Goal: Information Seeking & Learning: Learn about a topic

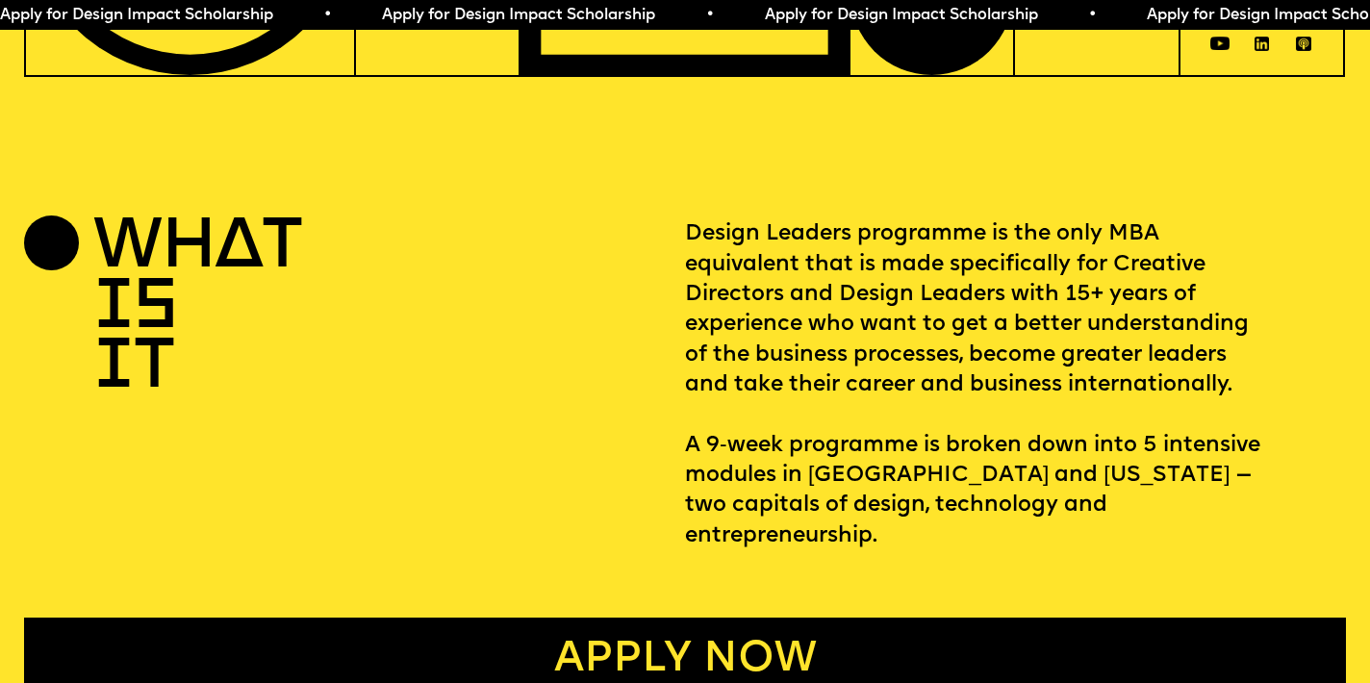
scroll to position [613, 0]
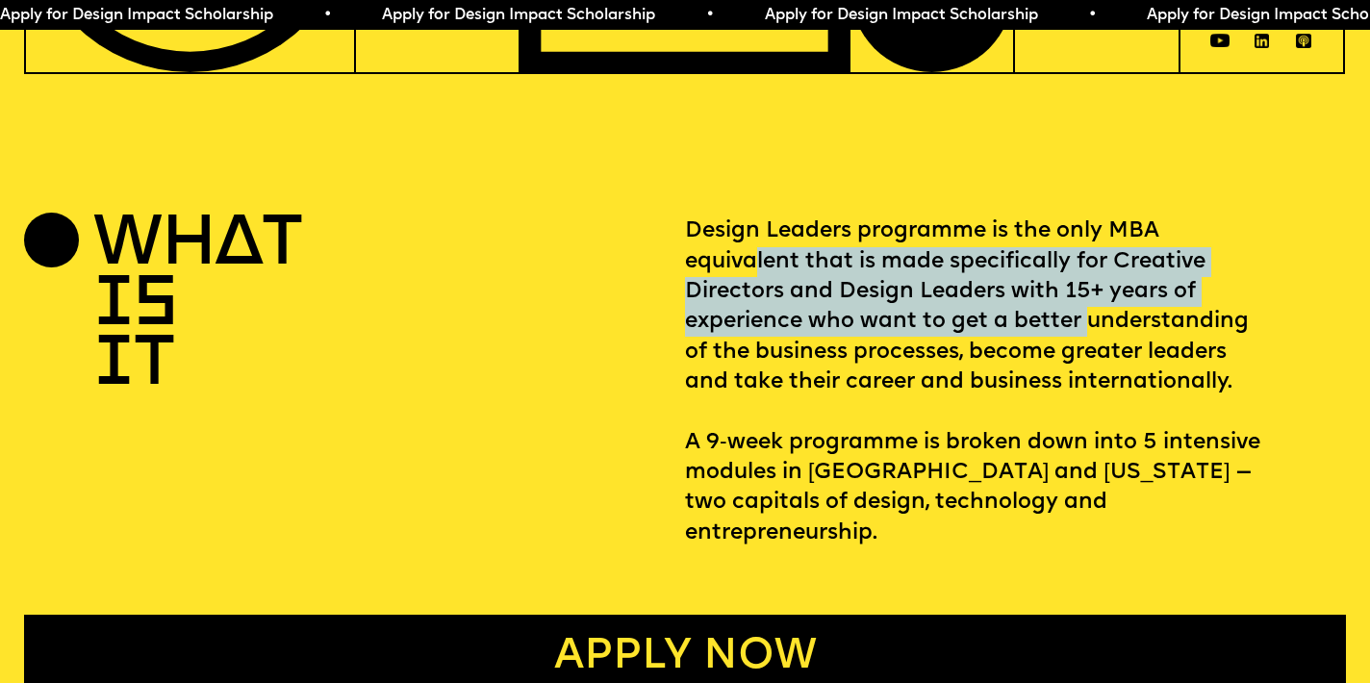
drag, startPoint x: 753, startPoint y: 250, endPoint x: 1083, endPoint y: 308, distance: 334.9
click at [1083, 308] on p "Design Leaders programme is the only MBA equivalent that is made specifically f…" at bounding box center [1015, 382] width 661 height 332
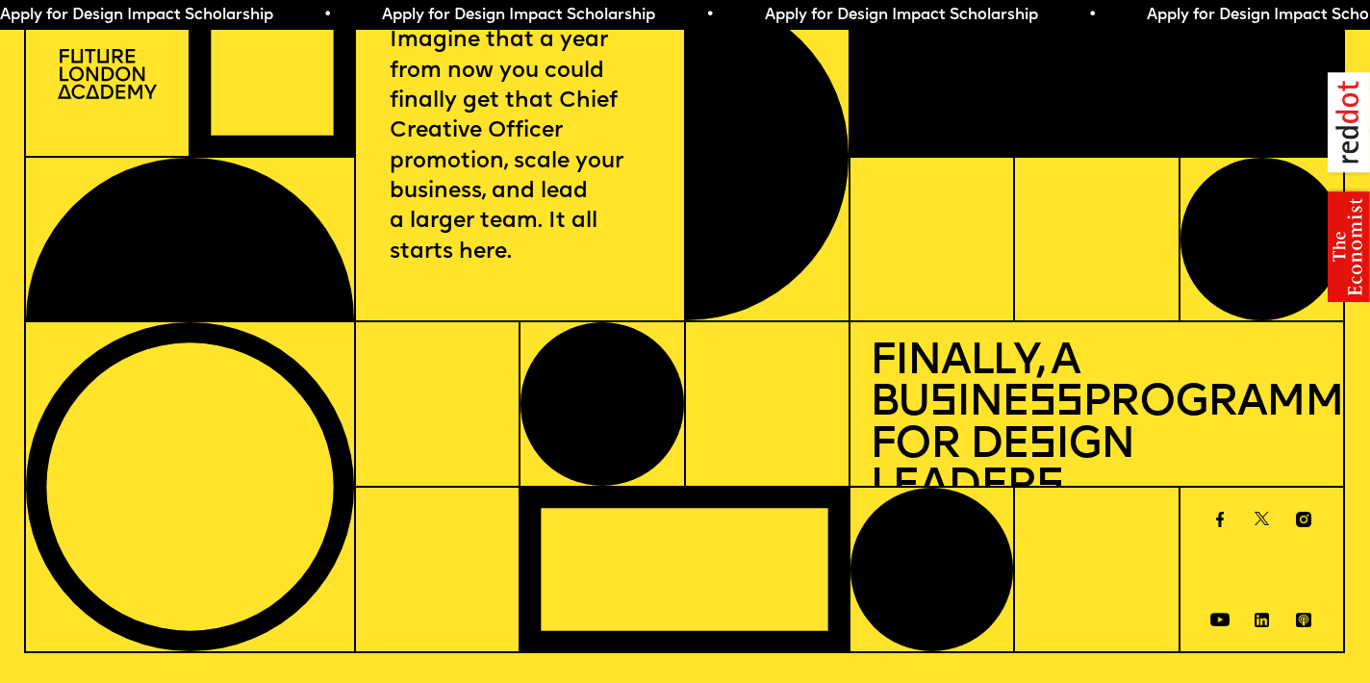
scroll to position [0, 0]
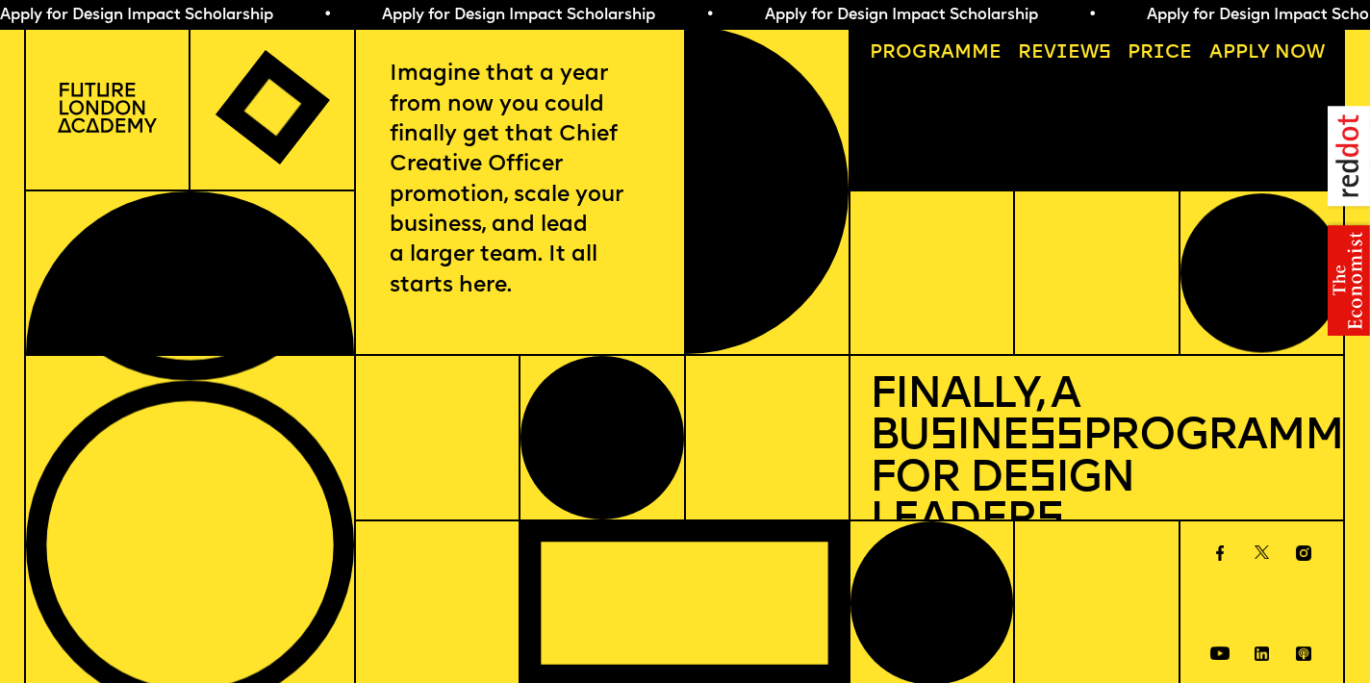
click at [941, 52] on span "a" at bounding box center [947, 52] width 13 height 19
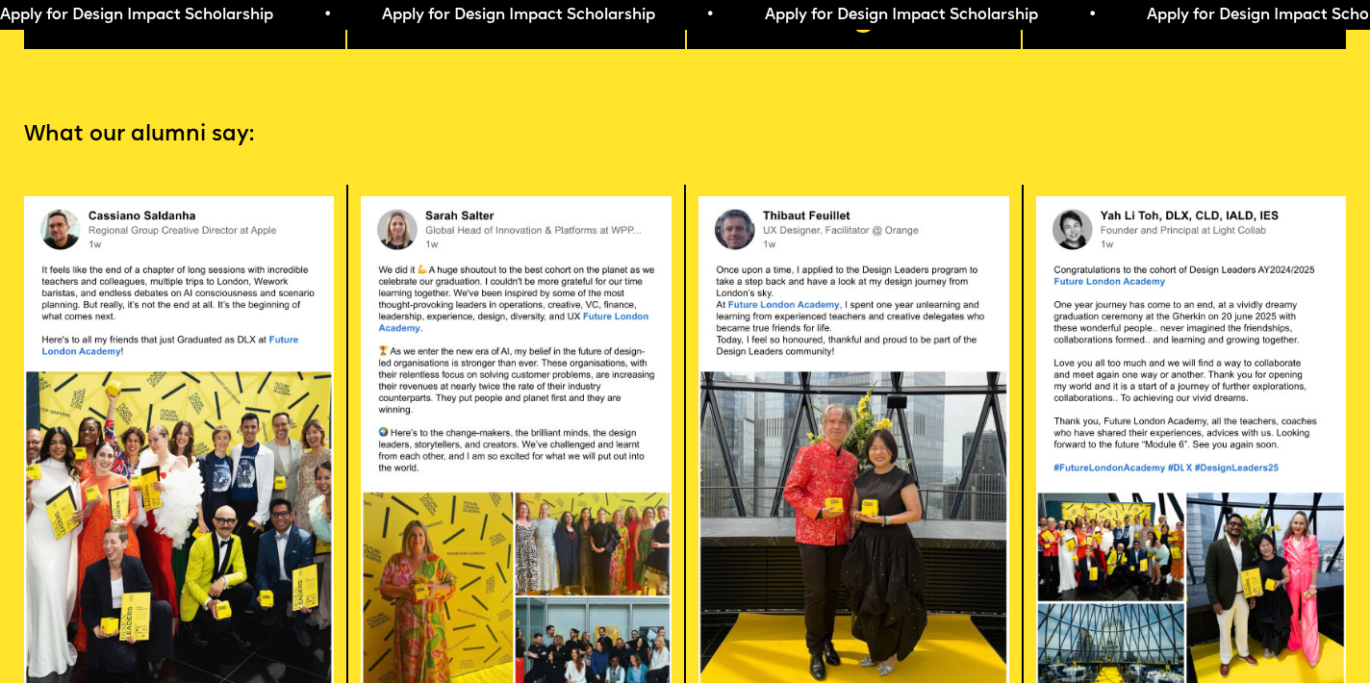
scroll to position [3766, 0]
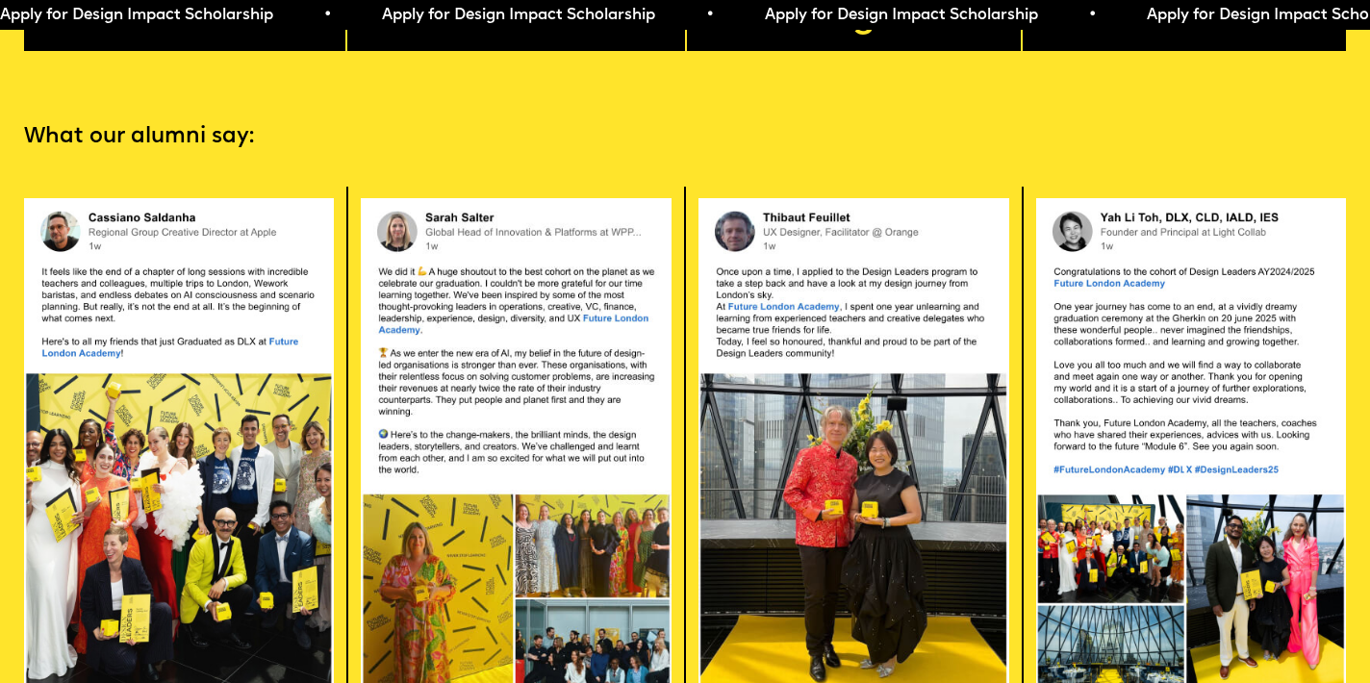
click at [218, 339] on img at bounding box center [179, 459] width 310 height 523
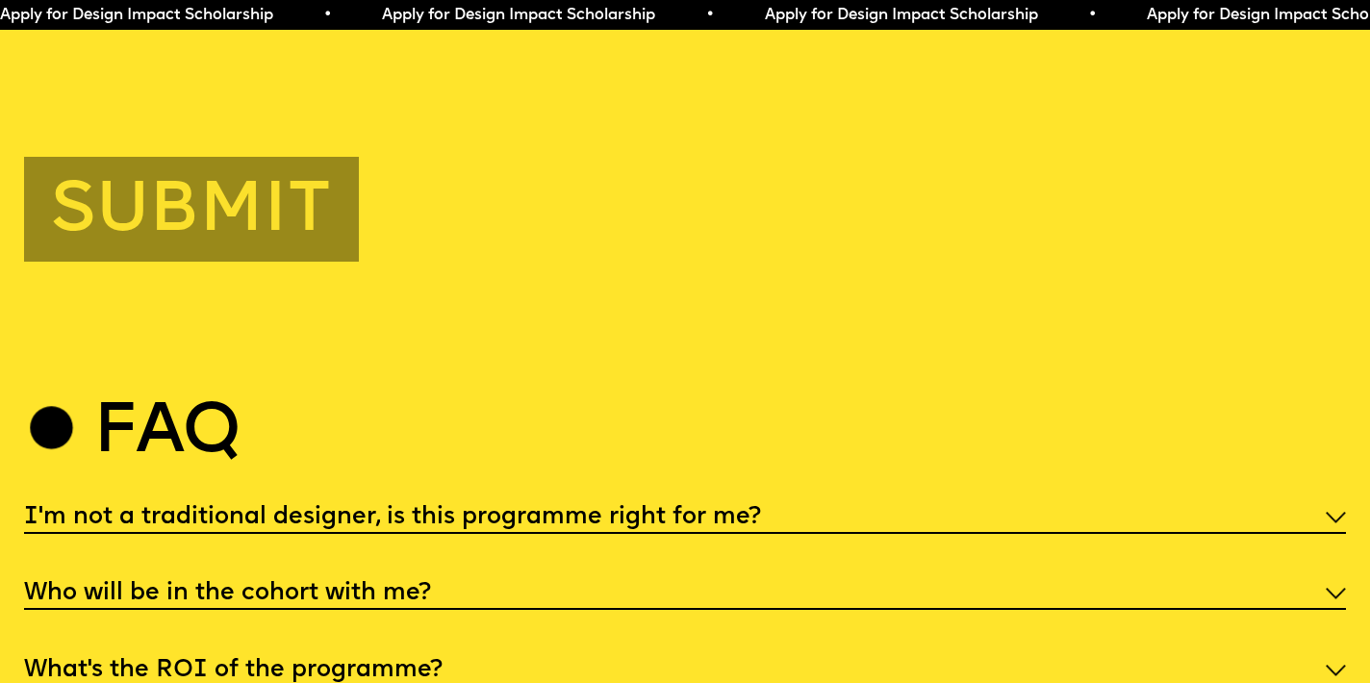
scroll to position [6941, 0]
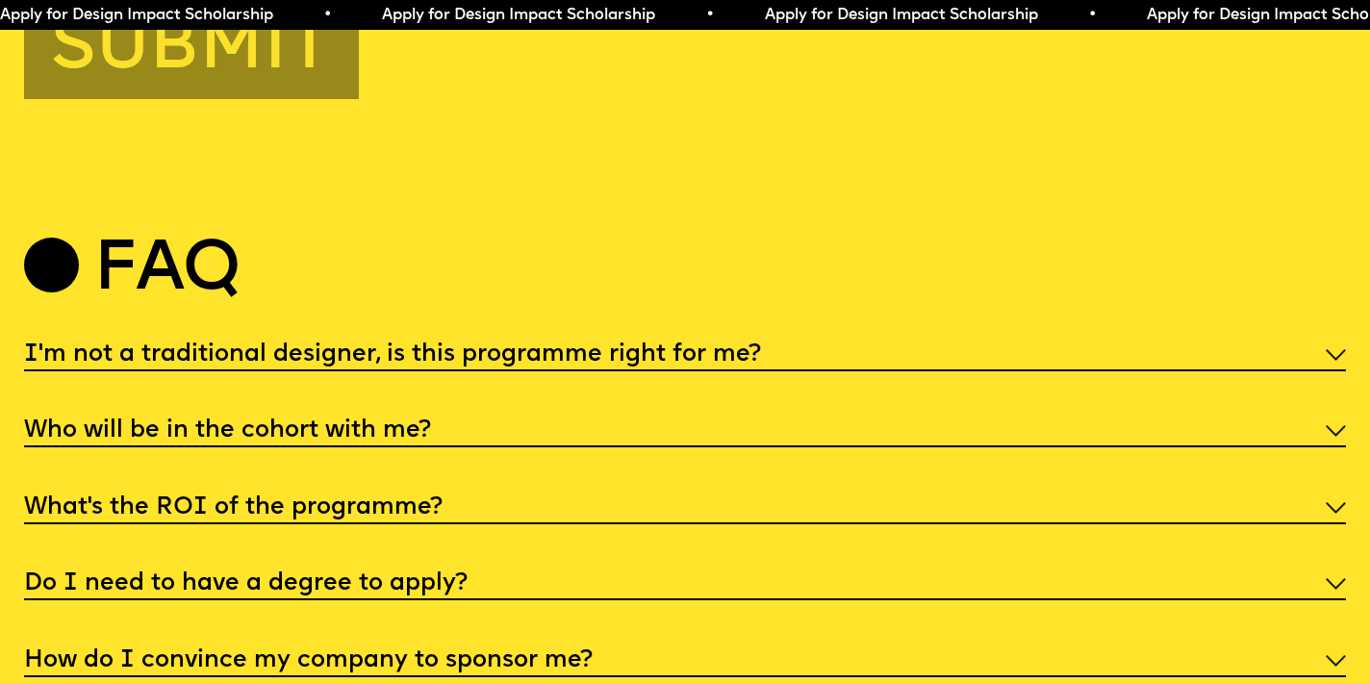
click at [963, 336] on div "I'm not a traditional designer, is this programme right for me?" at bounding box center [685, 354] width 1323 height 36
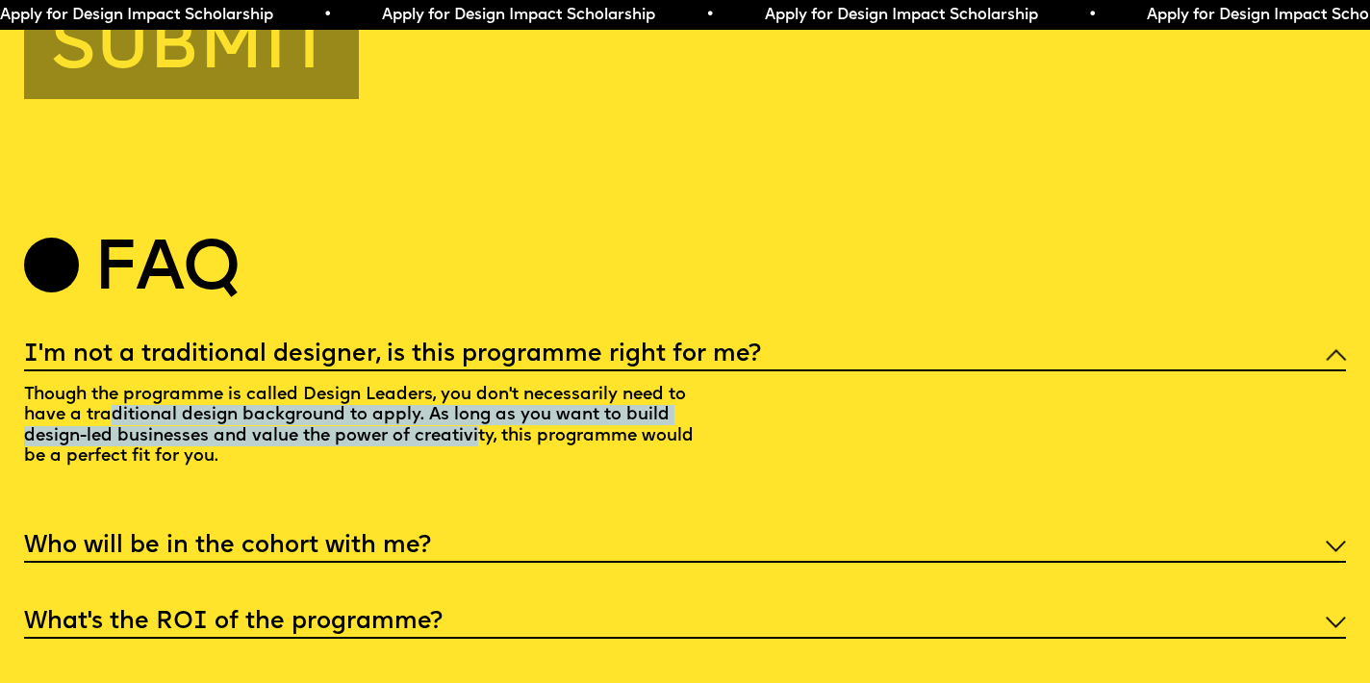
drag, startPoint x: 108, startPoint y: 392, endPoint x: 478, endPoint y: 413, distance: 370.9
click at [478, 413] on p "Though the programme is called Design Leaders, you don't necessarily need to ha…" at bounding box center [366, 428] width 685 height 114
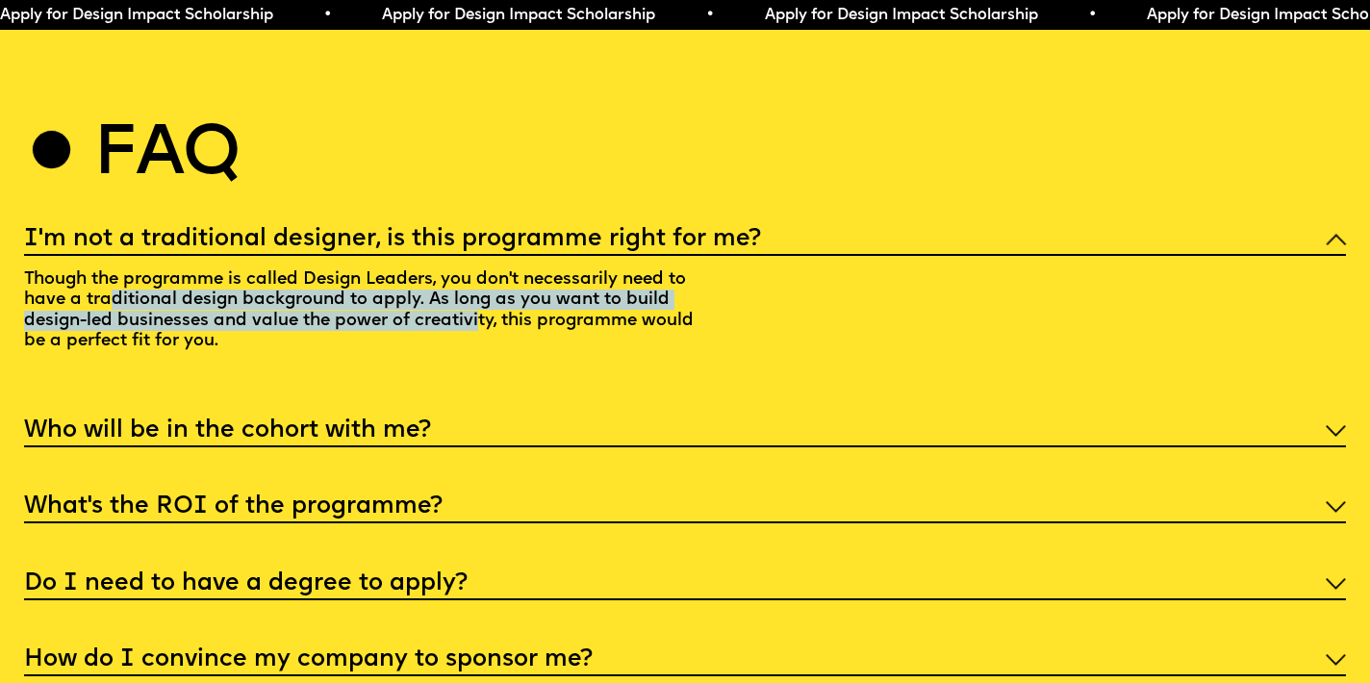
scroll to position [7055, 0]
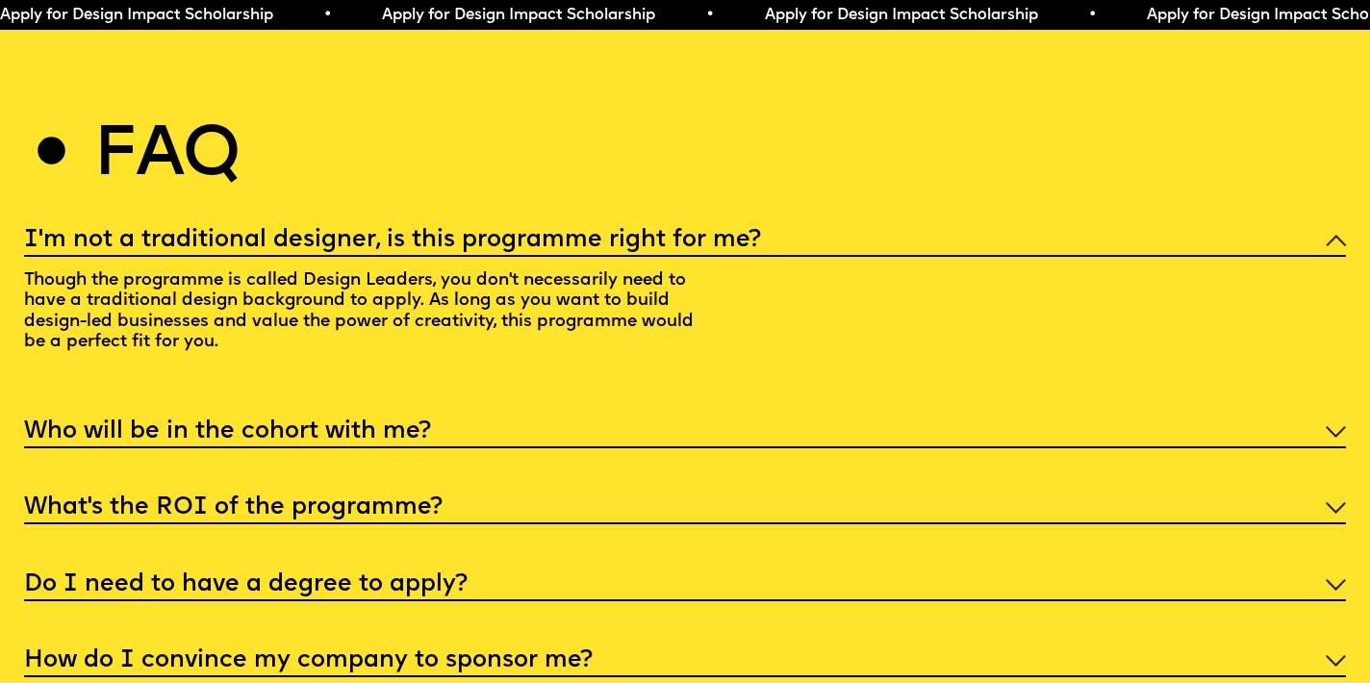
click at [467, 413] on div "Who will be in the cohort with me?" at bounding box center [685, 431] width 1323 height 36
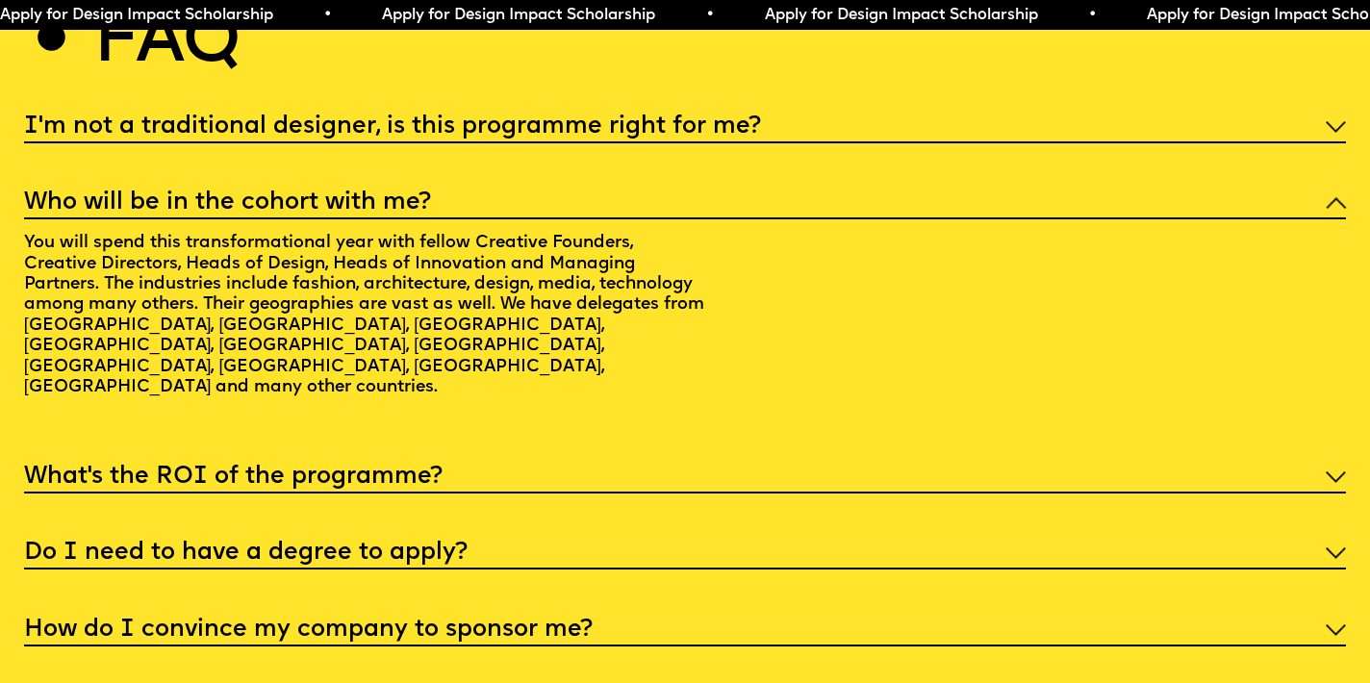
scroll to position [7171, 0]
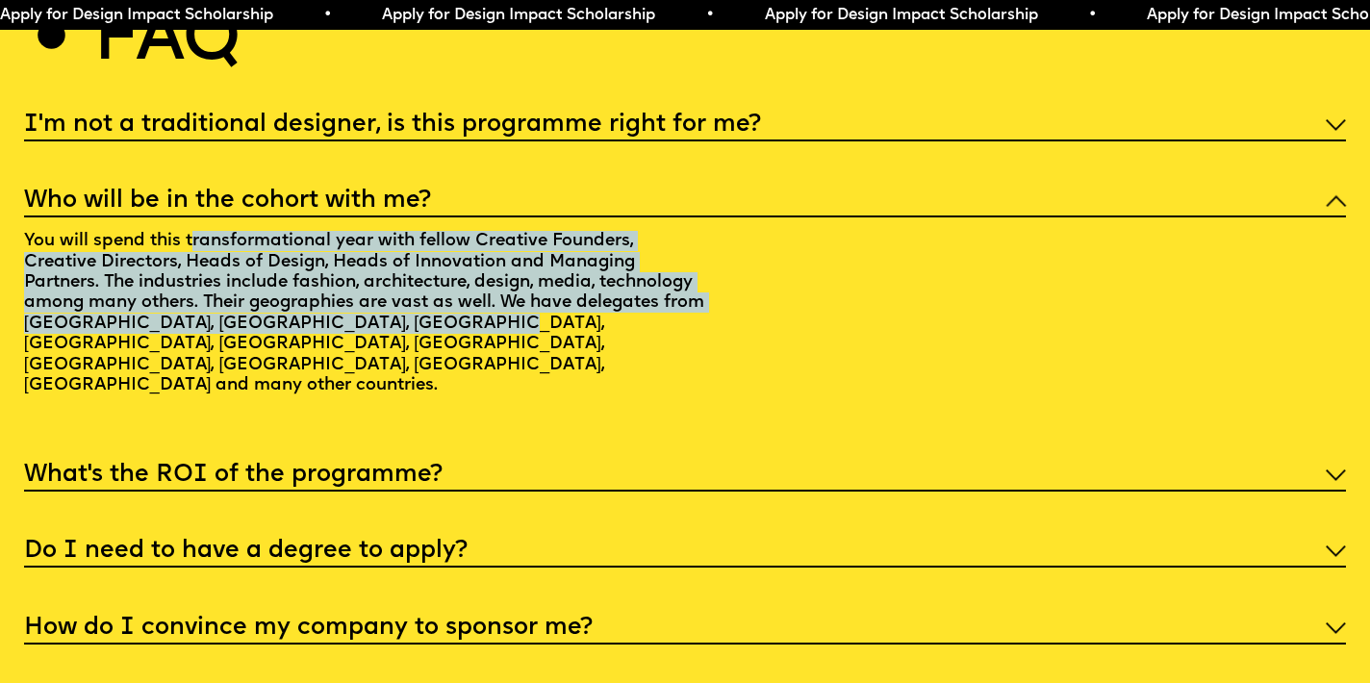
drag, startPoint x: 197, startPoint y: 203, endPoint x: 438, endPoint y: 284, distance: 253.7
click at [438, 284] on p "You will spend this transformational year with fellow Creative Founders, Creati…" at bounding box center [366, 315] width 685 height 197
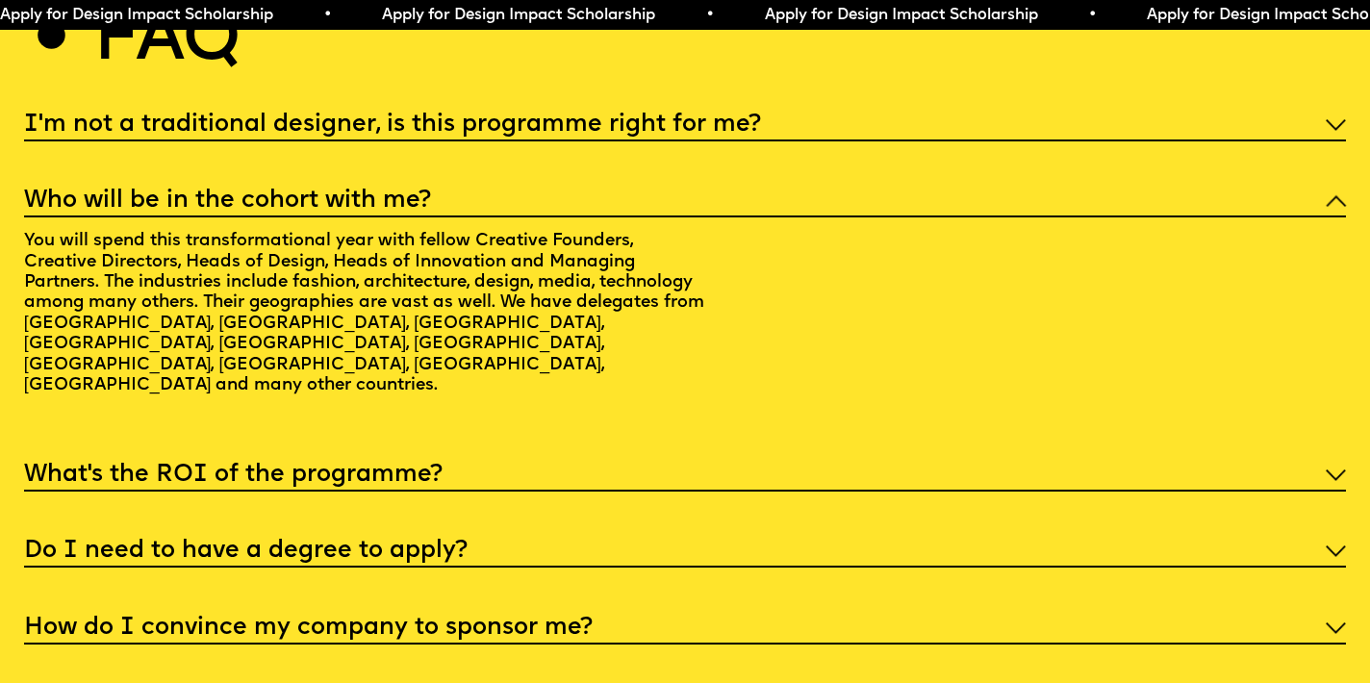
click at [578, 456] on div "What’s the ROI of the programme?" at bounding box center [685, 474] width 1323 height 36
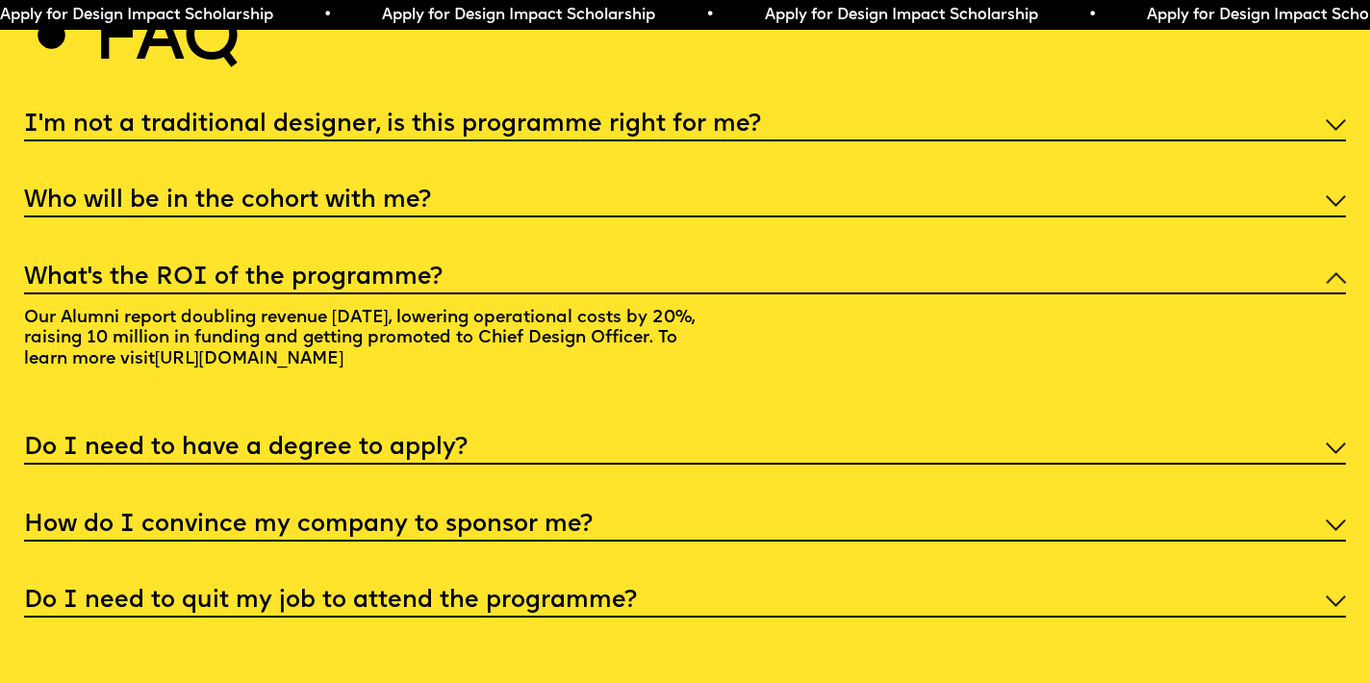
drag, startPoint x: 214, startPoint y: 285, endPoint x: 486, endPoint y: 327, distance: 275.5
click at [486, 327] on p "Our Alumni report doubling revenue in 1 year, lowering operational costs by 20%…" at bounding box center [366, 341] width 685 height 94
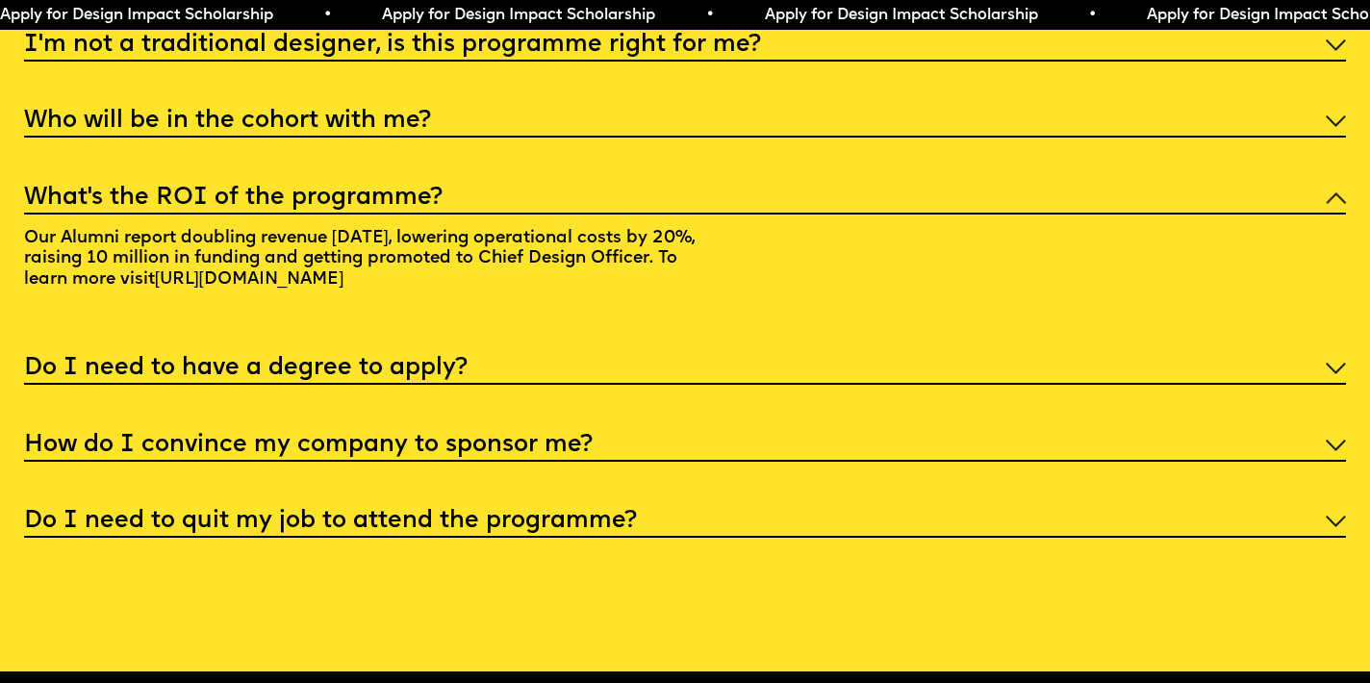
scroll to position [7274, 0]
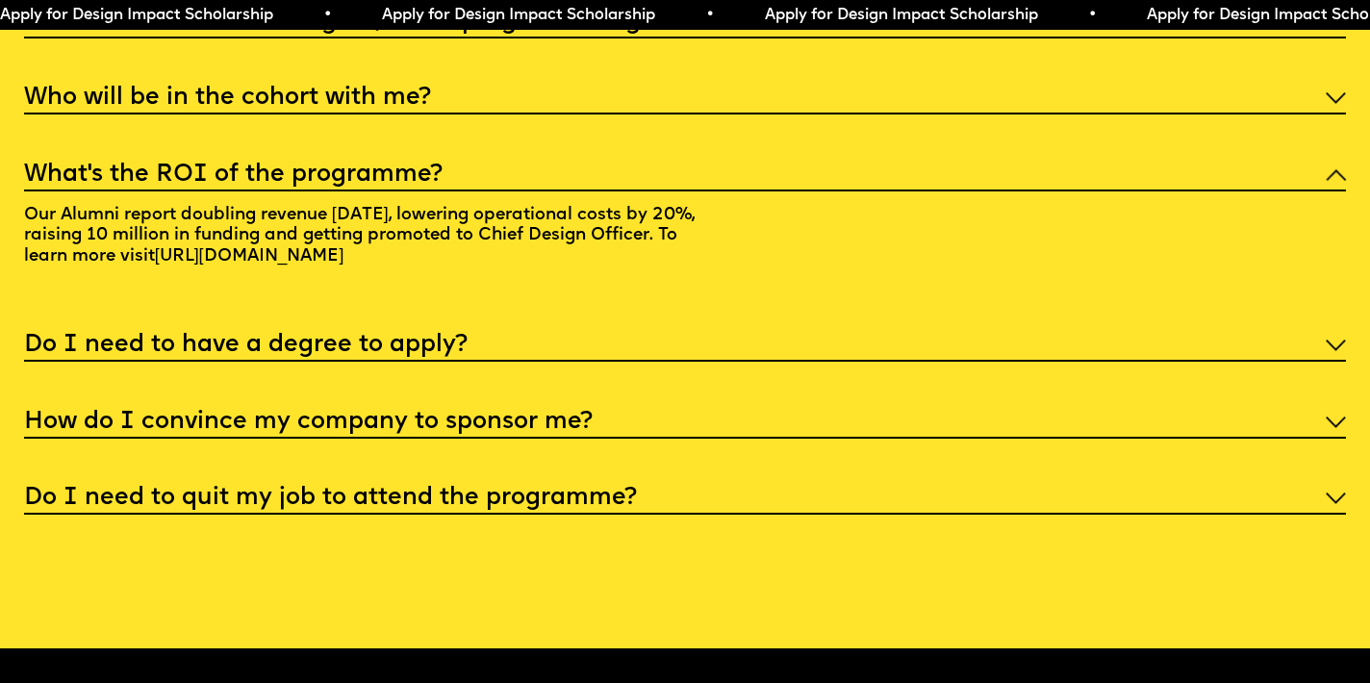
click at [557, 326] on div "Do I need to have a degree to apply?" at bounding box center [685, 344] width 1323 height 36
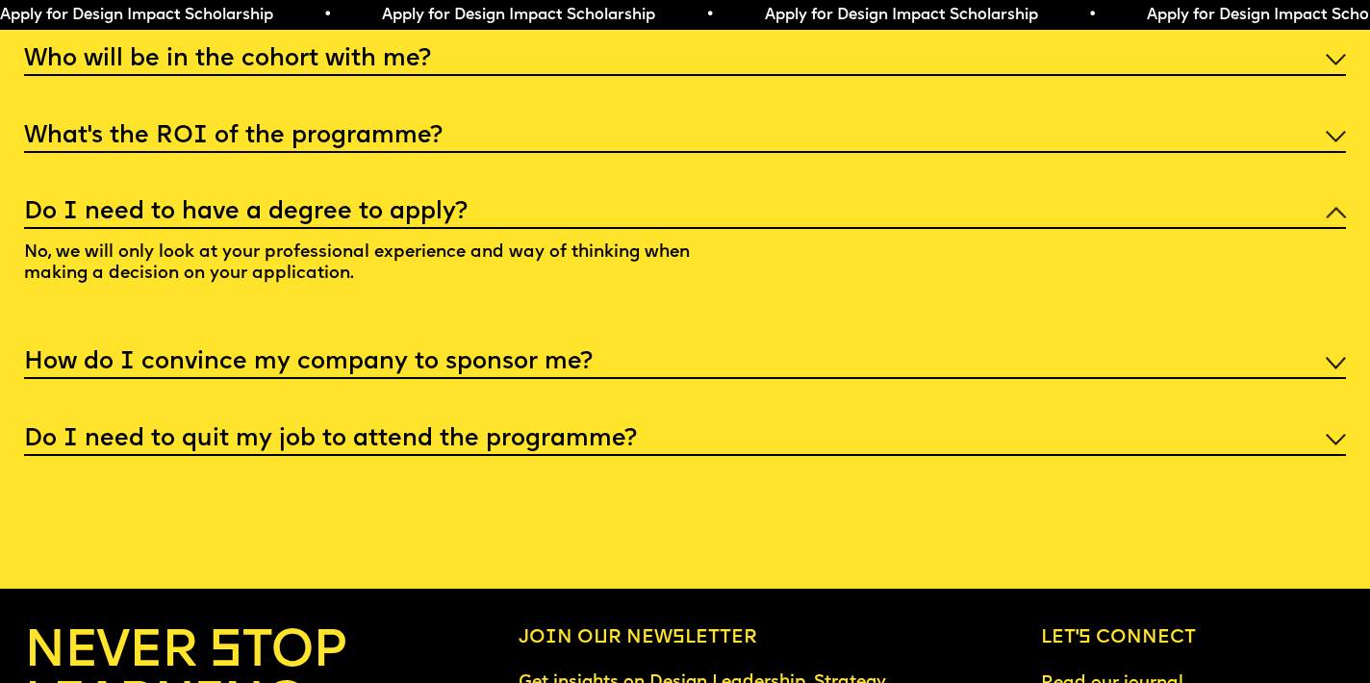
scroll to position [7314, 0]
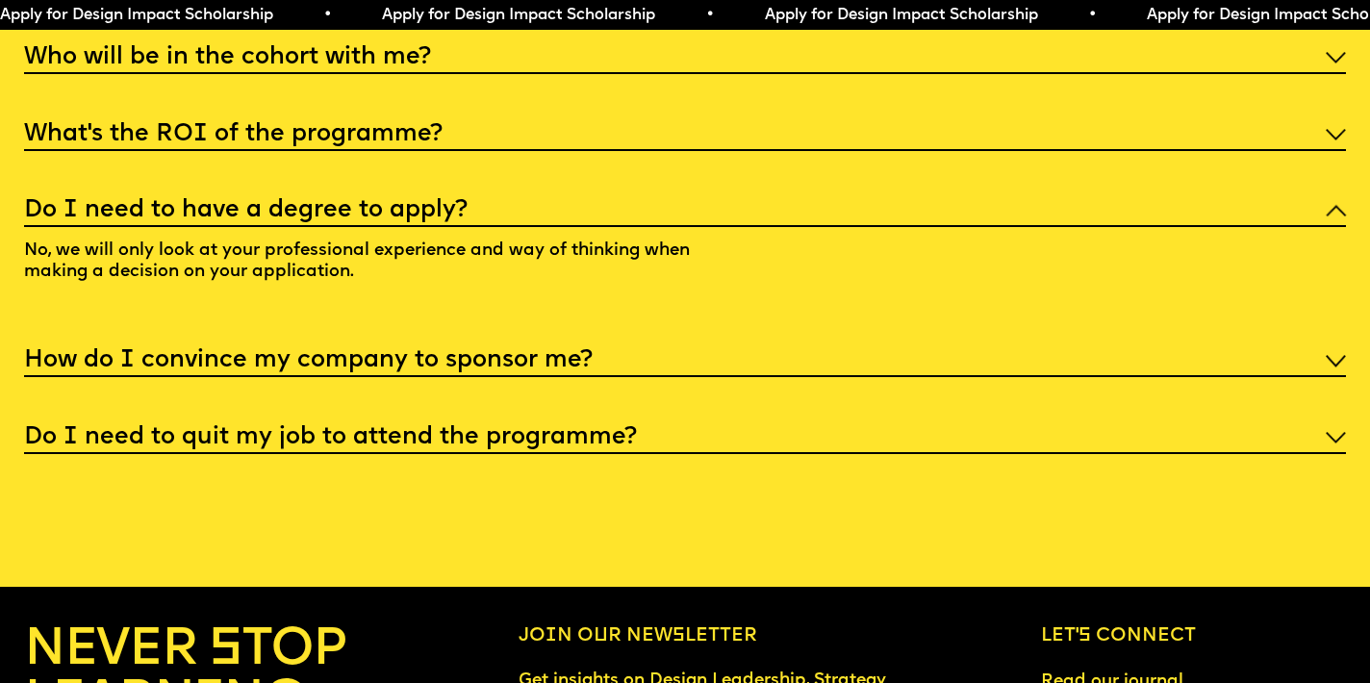
click at [557, 351] on h5 "How do I convince my company to sponsor me?" at bounding box center [308, 360] width 568 height 19
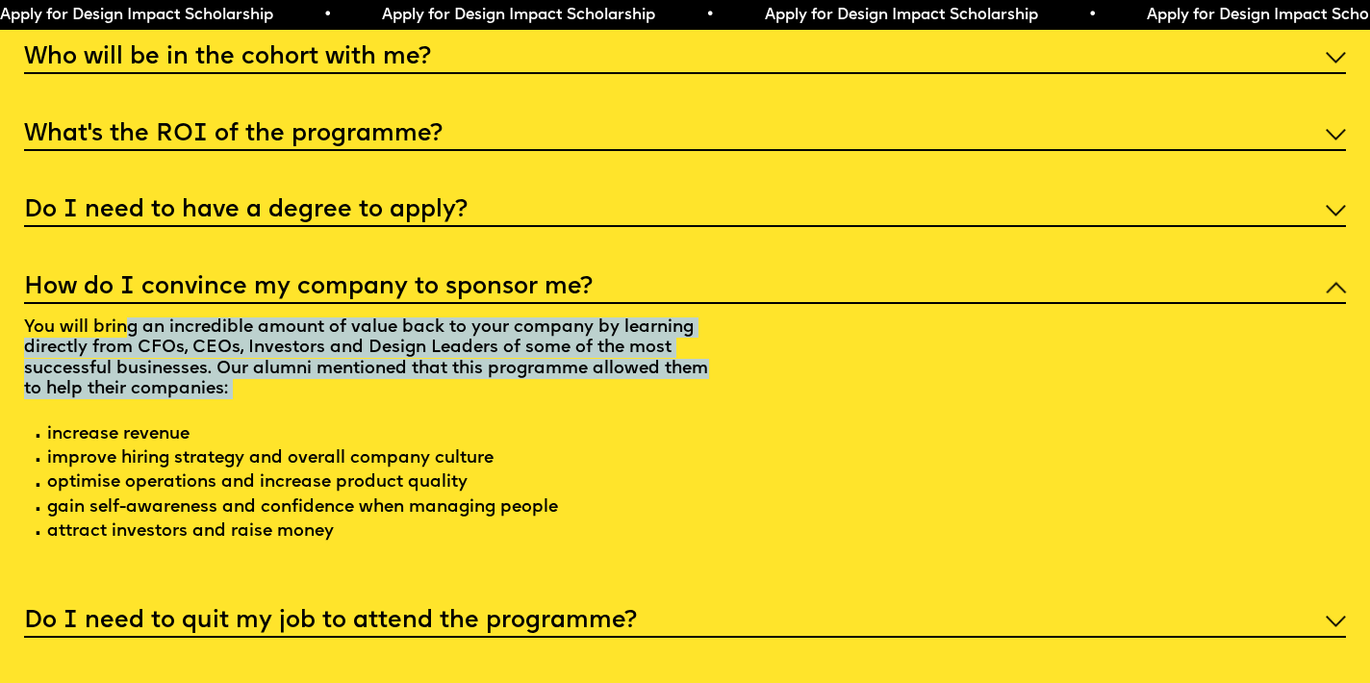
drag, startPoint x: 123, startPoint y: 295, endPoint x: 557, endPoint y: 397, distance: 445.6
click at [557, 393] on p "You will bring an incredible amount of value back to your company by learning d…" at bounding box center [366, 433] width 685 height 258
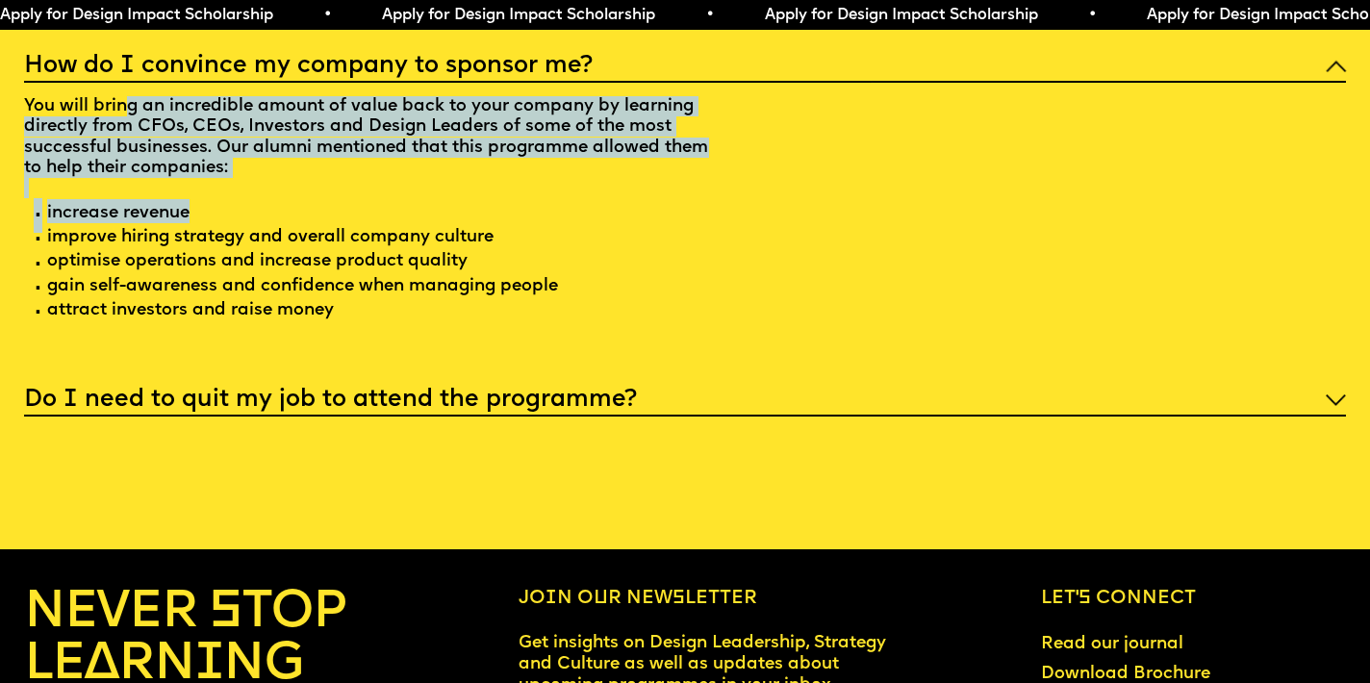
scroll to position [7550, 0]
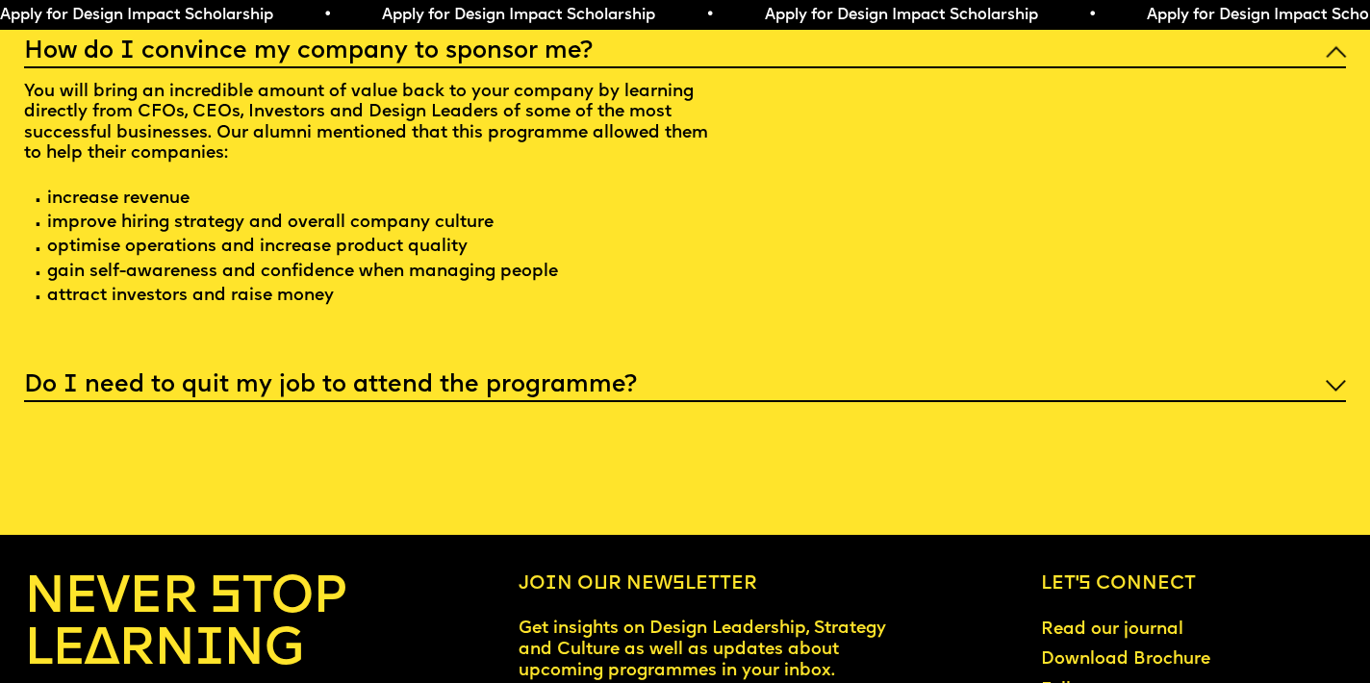
click at [578, 376] on h5 "Do I need to quit my job to attend the programme?" at bounding box center [330, 385] width 613 height 19
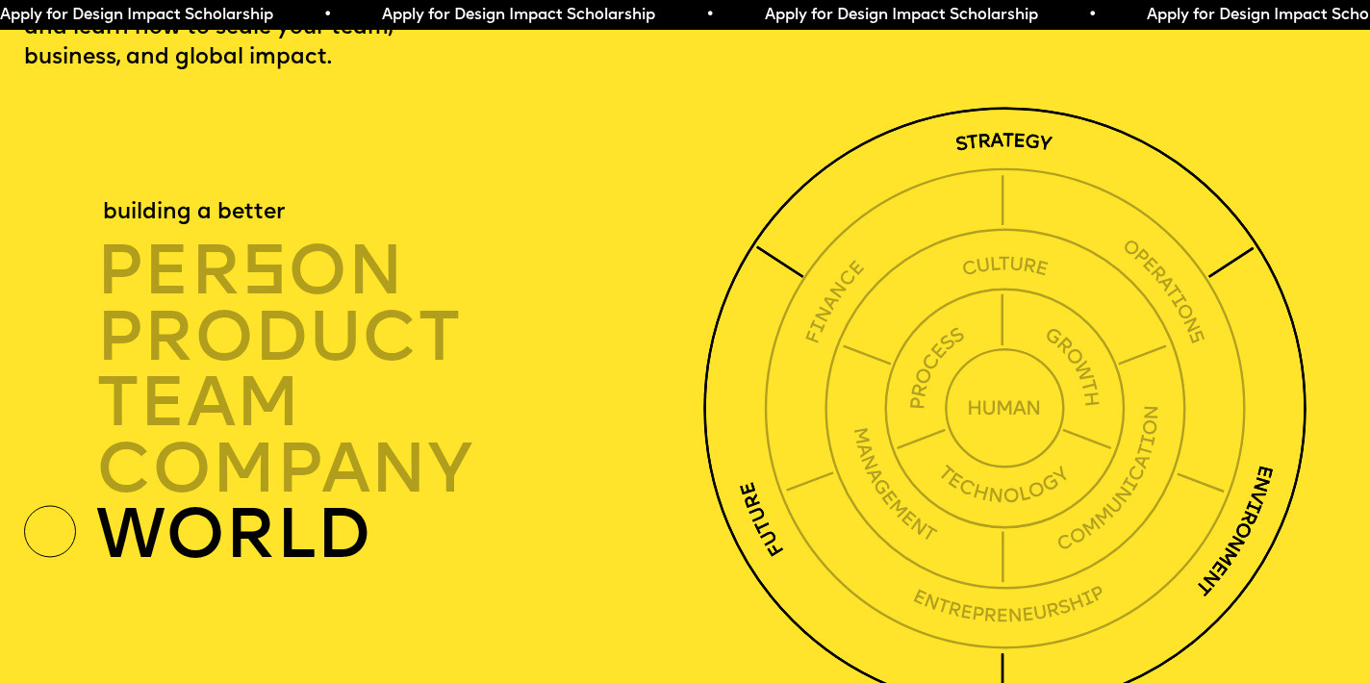
scroll to position [4832, 0]
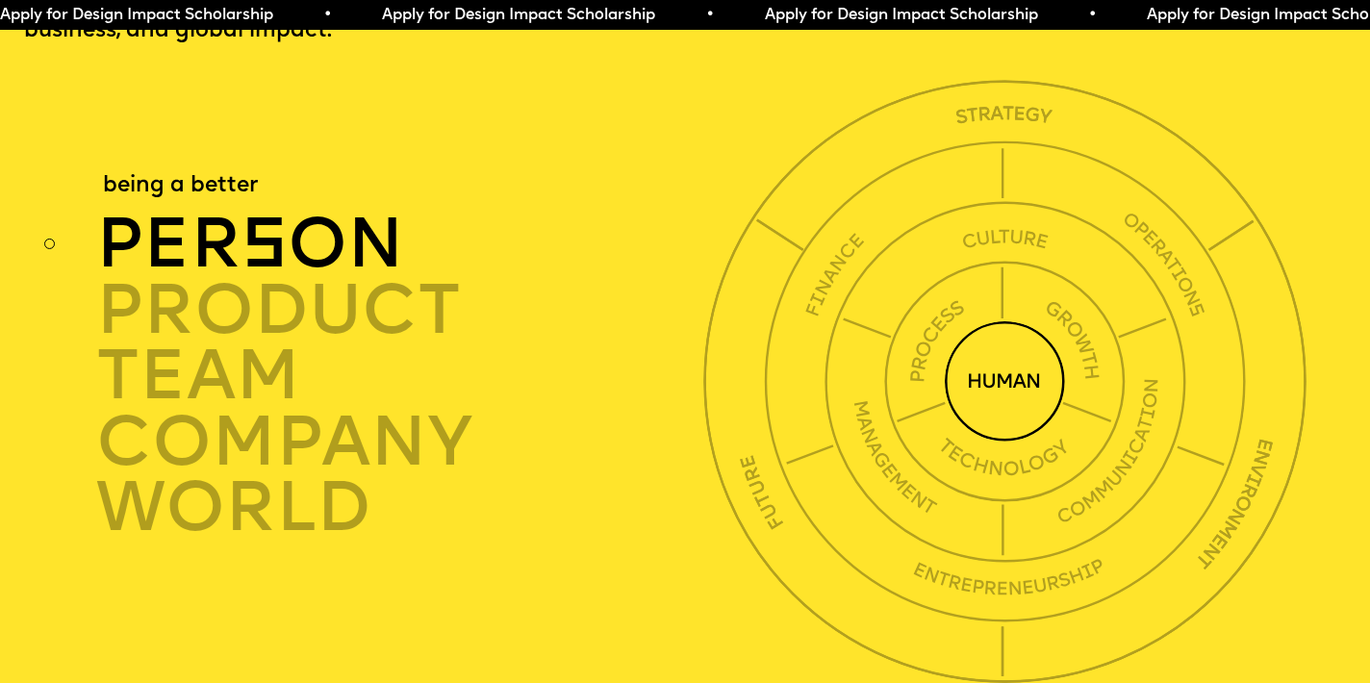
click at [315, 213] on div "per s on" at bounding box center [404, 245] width 617 height 65
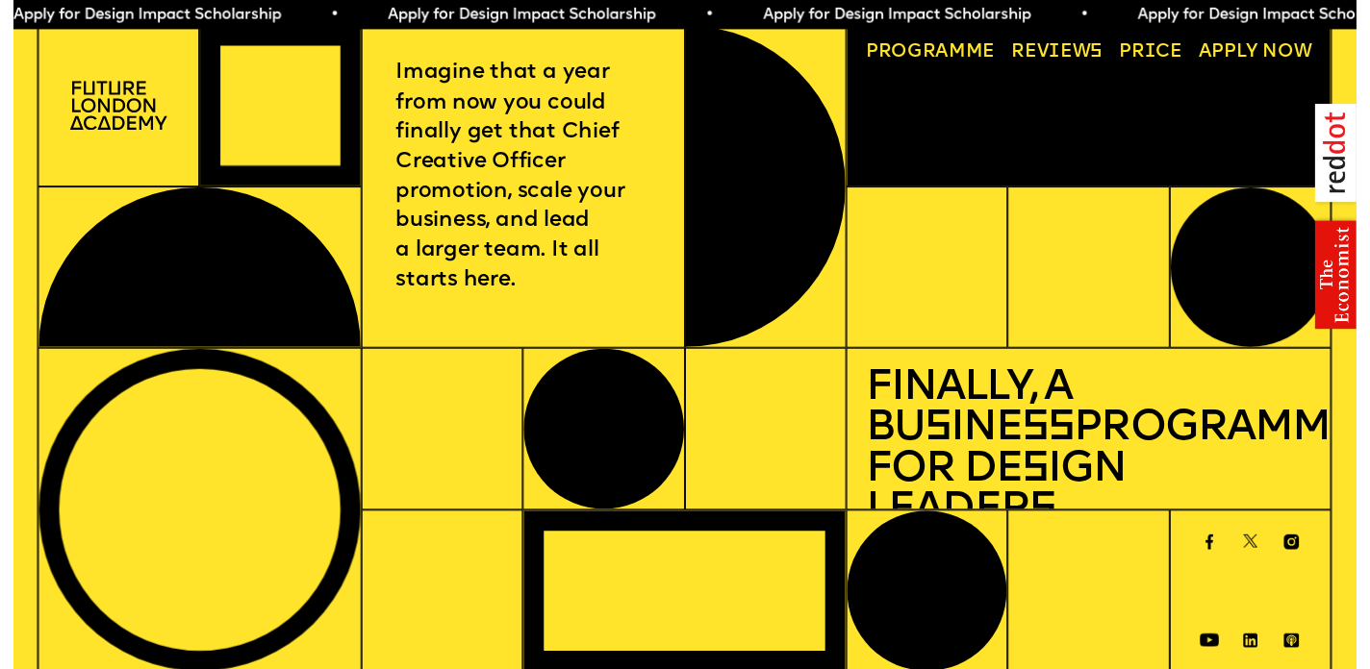
scroll to position [0, 0]
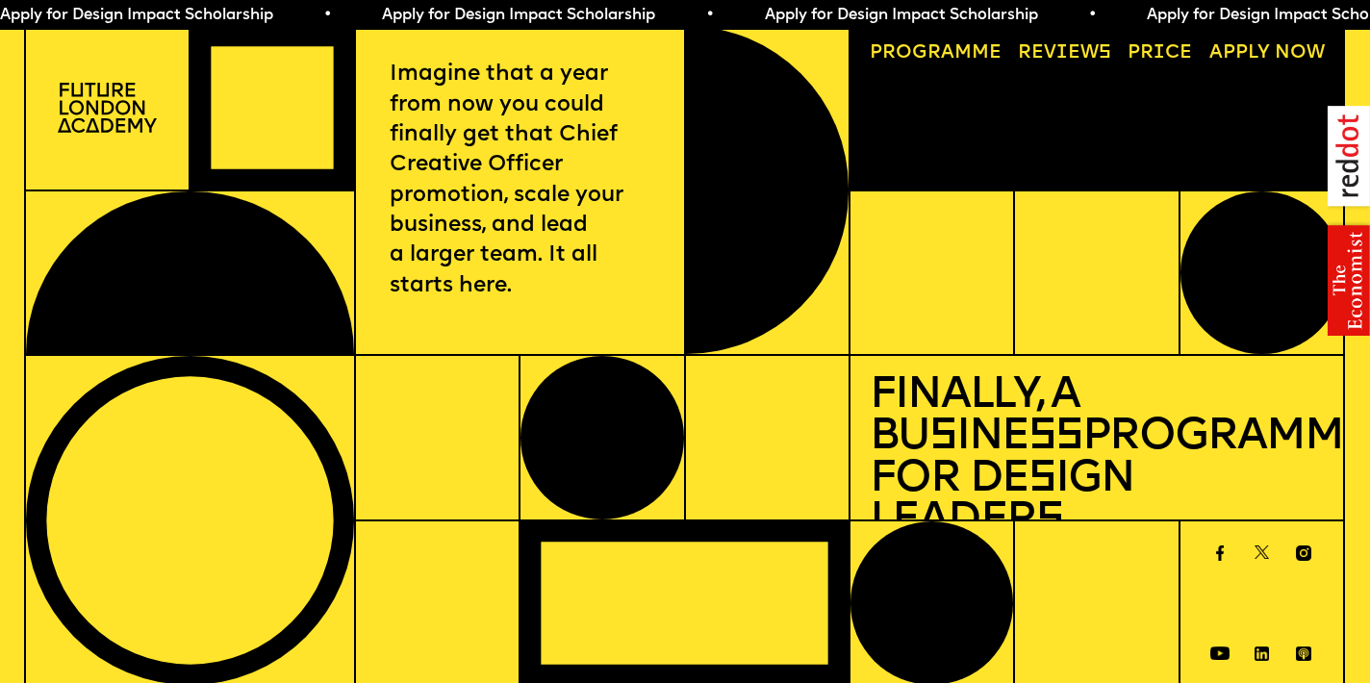
click at [83, 91] on img at bounding box center [107, 108] width 99 height 50
click at [106, 115] on img at bounding box center [107, 108] width 99 height 50
